Goal: Information Seeking & Learning: Learn about a topic

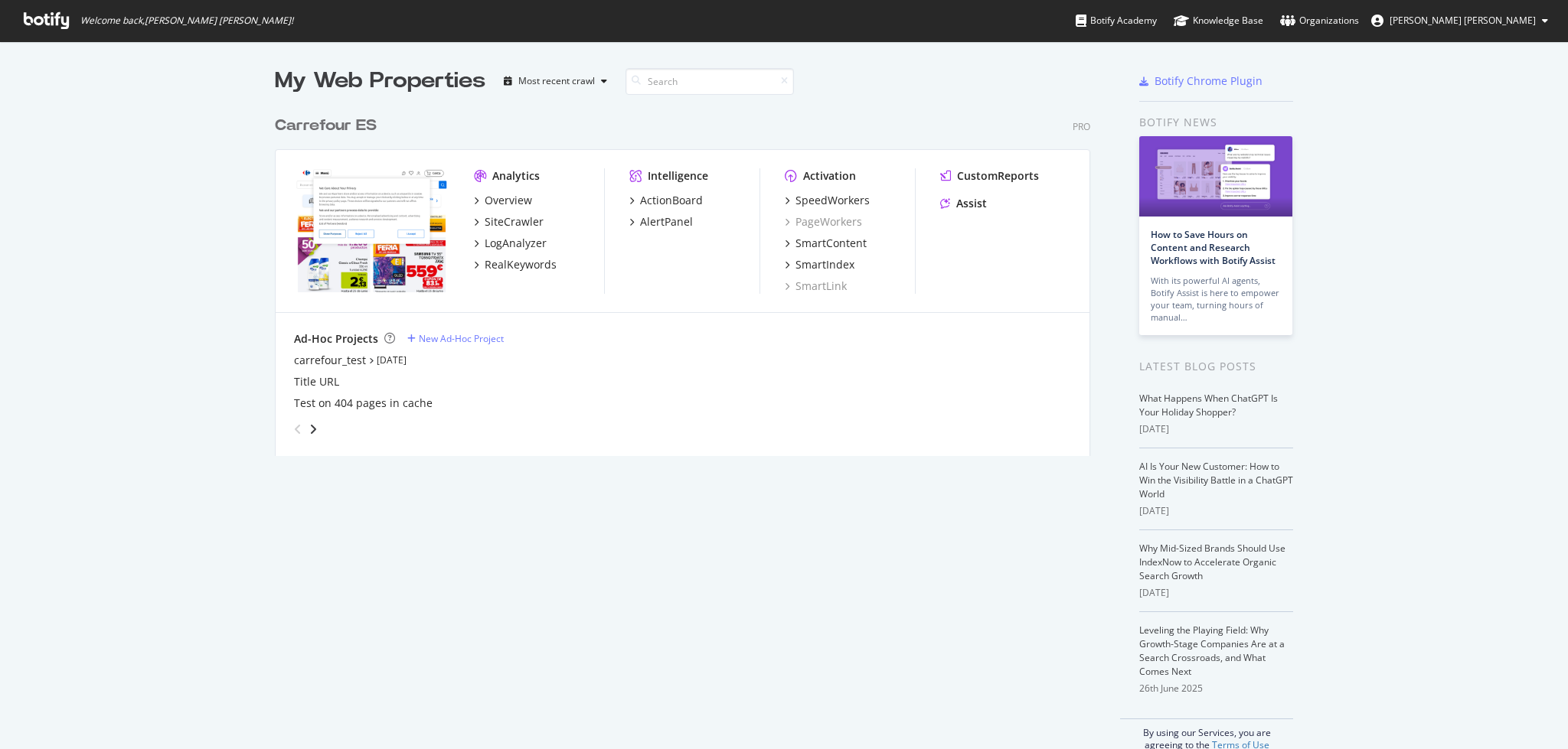
scroll to position [733, 1537]
click at [172, 308] on div "My Web Properties Most recent crawl Carrefour ES Pro Analytics Overview SiteCra…" at bounding box center [784, 409] width 1568 height 735
click at [498, 201] on div "Overview" at bounding box center [509, 200] width 47 height 16
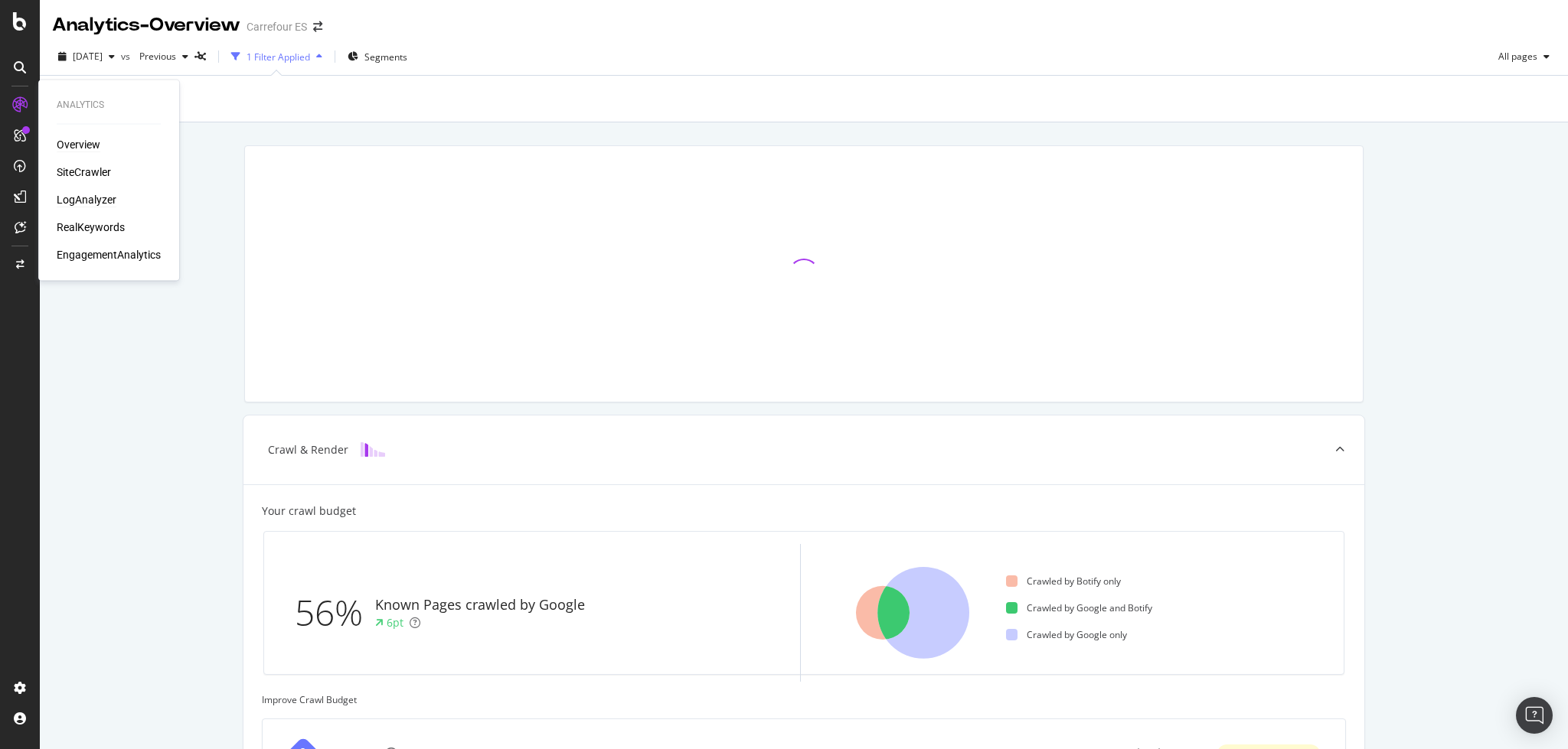
click at [75, 198] on div "LogAnalyzer" at bounding box center [86, 200] width 60 height 16
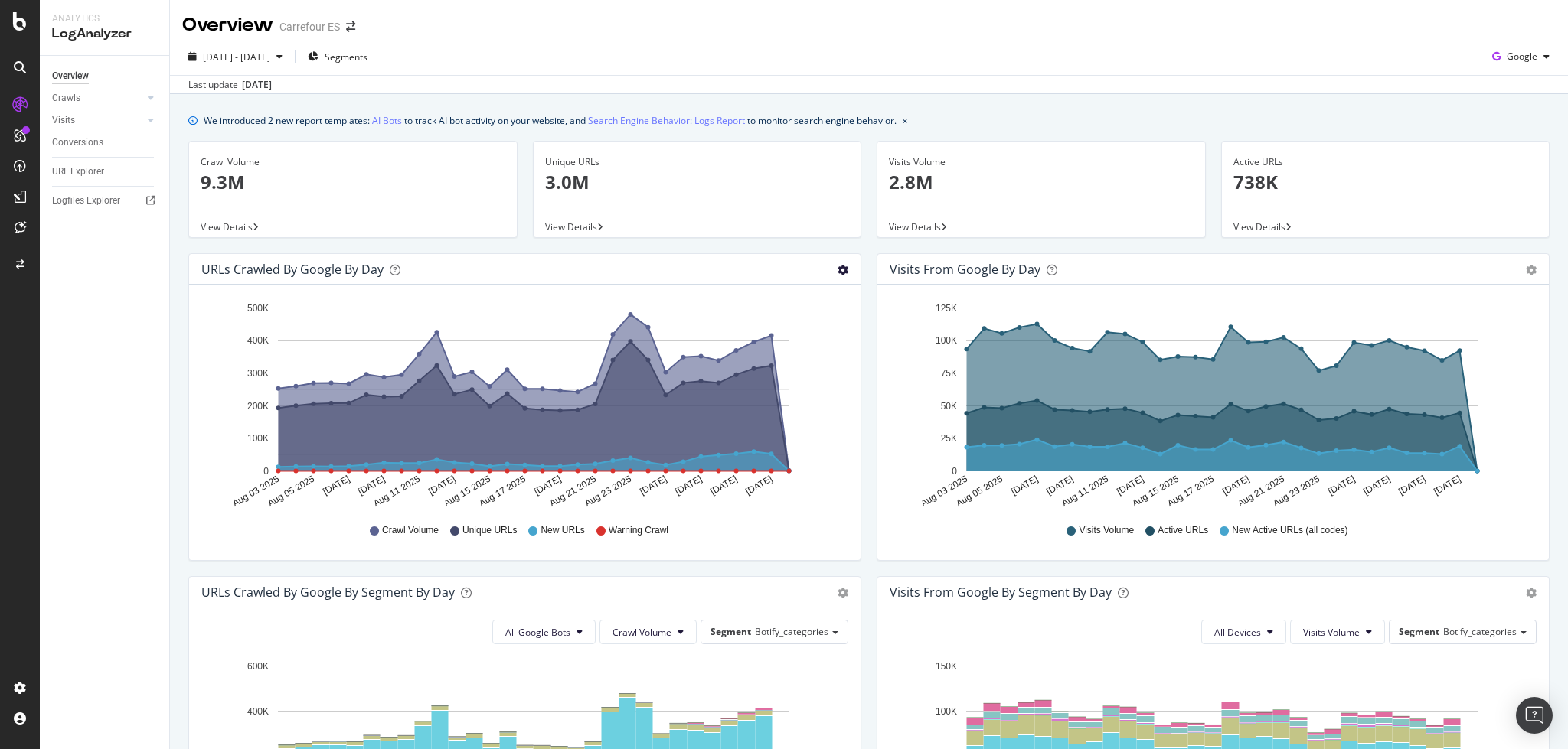
click at [838, 269] on icon "gear" at bounding box center [842, 270] width 11 height 11
click at [793, 326] on span "Table" at bounding box center [798, 327] width 123 height 20
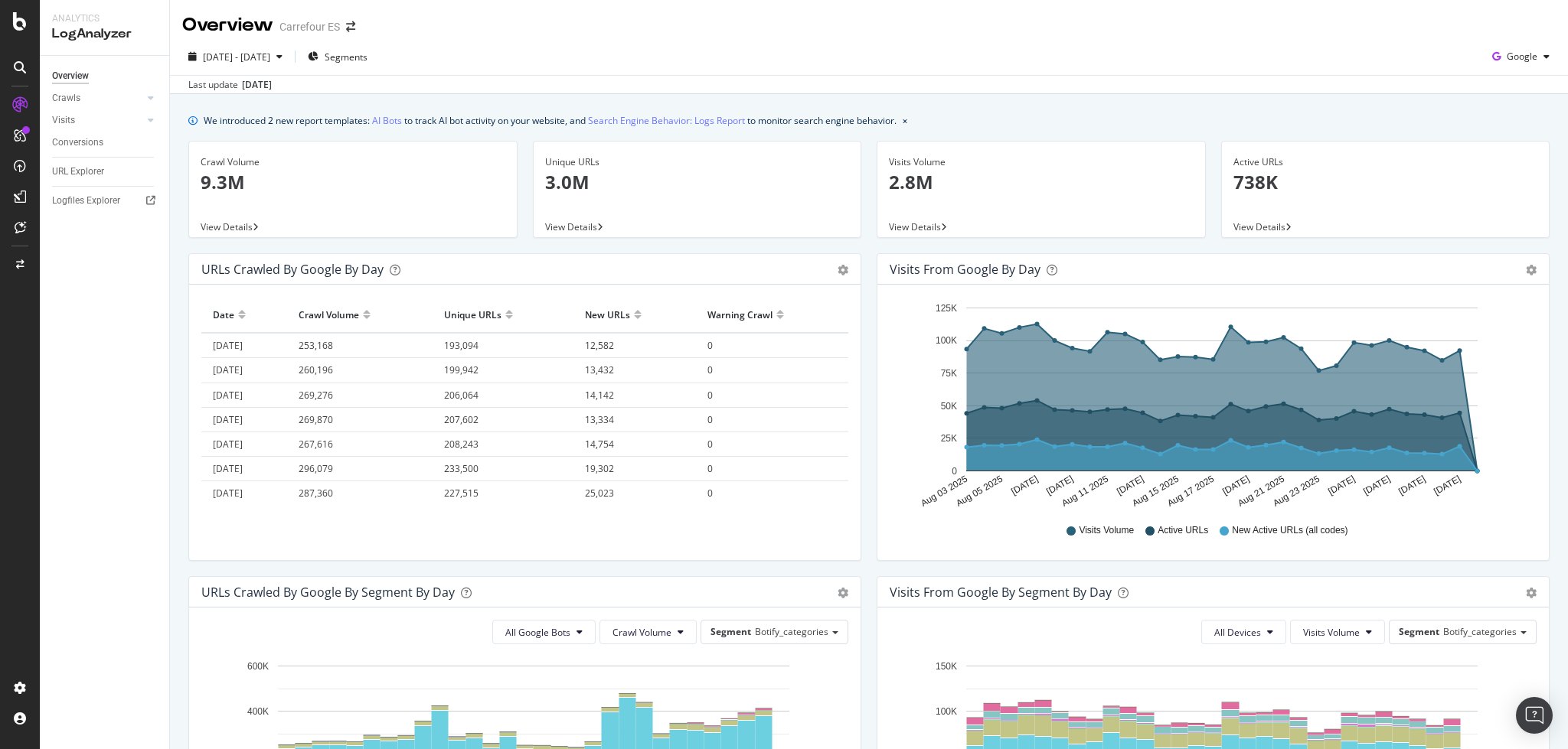
click at [227, 226] on span "View Details" at bounding box center [227, 227] width 52 height 13
